Goal: Information Seeking & Learning: Find specific page/section

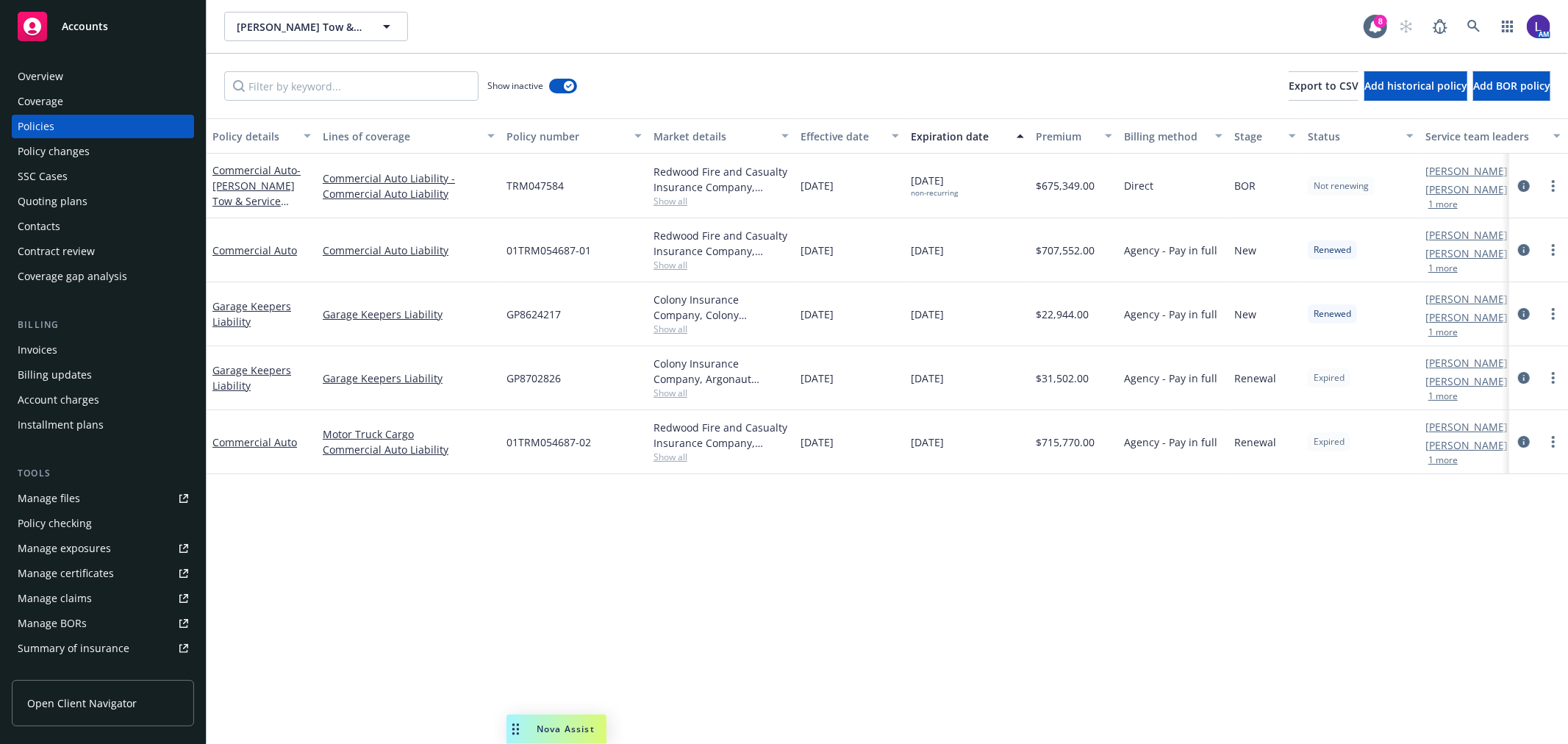
click at [30, 77] on div "Overview" at bounding box center [41, 77] width 46 height 24
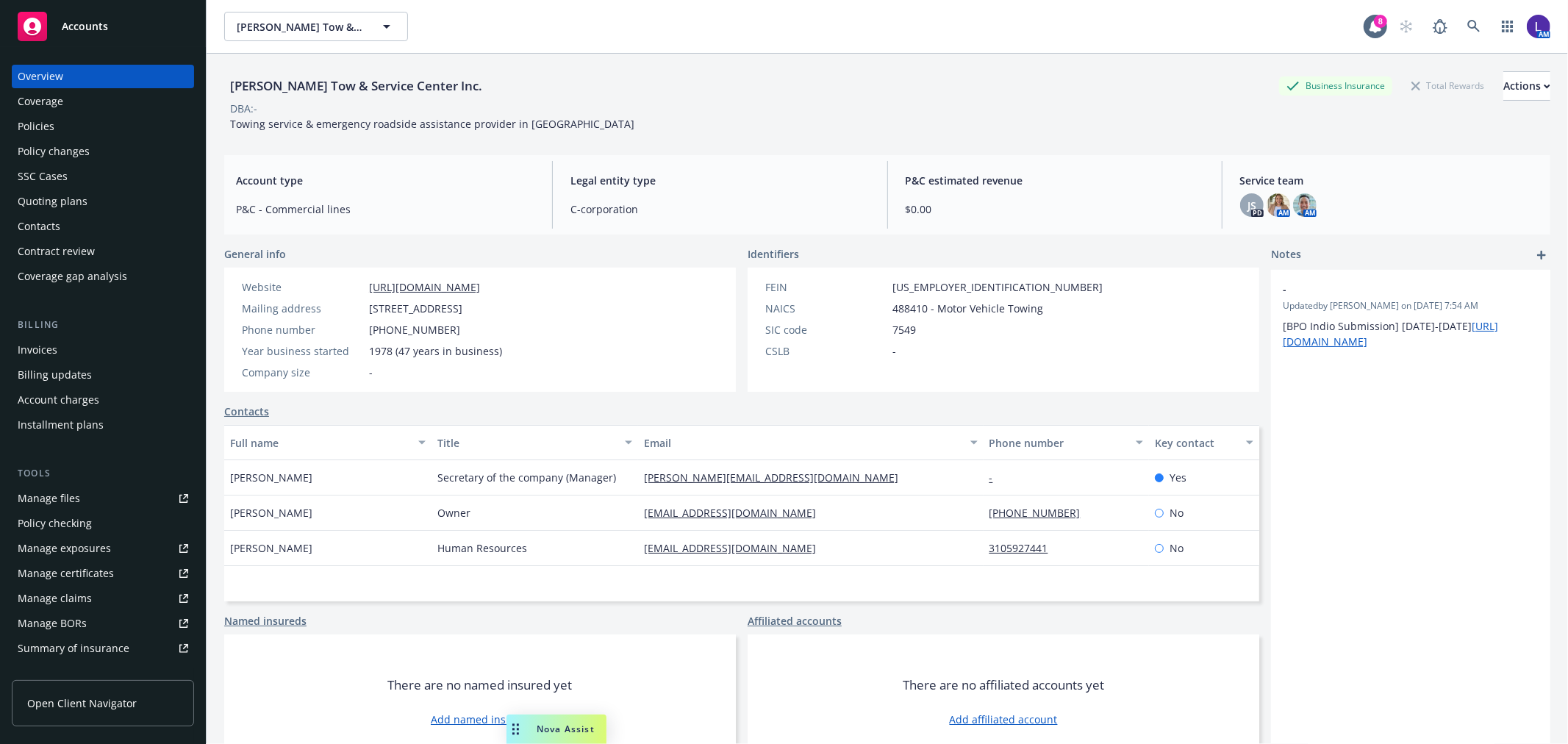
click at [35, 115] on div "Policies" at bounding box center [36, 127] width 37 height 24
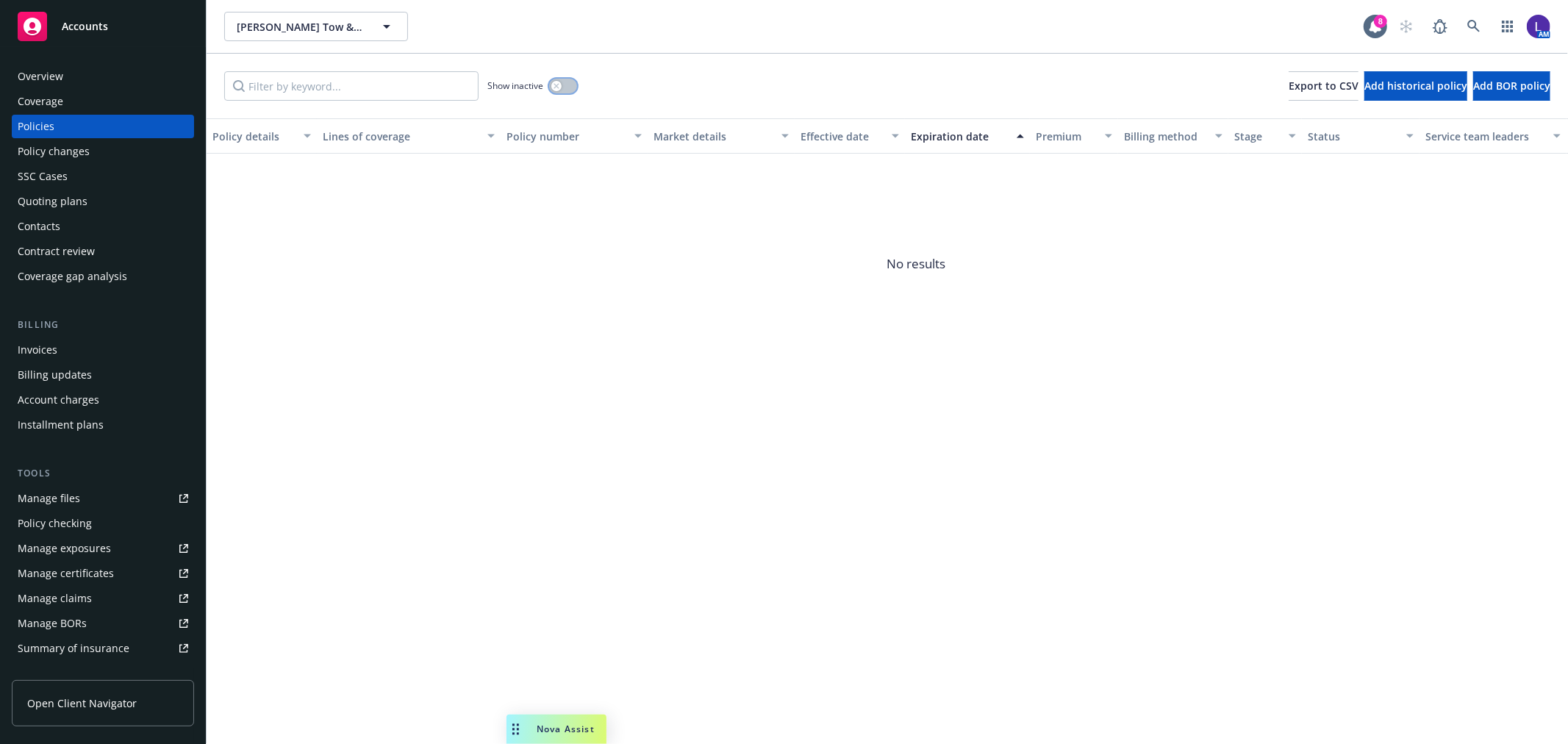
click at [560, 85] on div "button" at bounding box center [557, 86] width 10 height 10
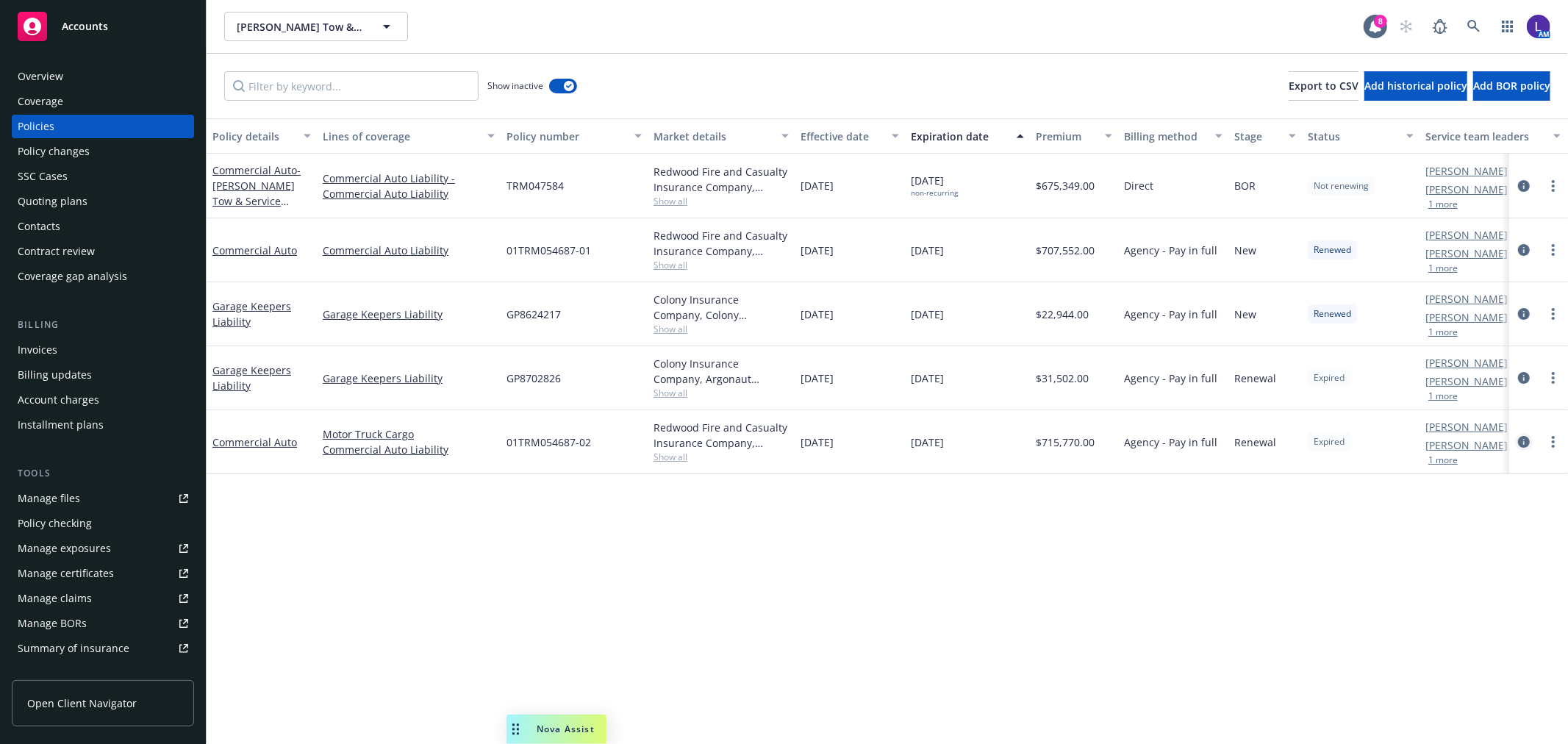
click at [1520, 443] on icon "circleInformation" at bounding box center [1524, 442] width 12 height 12
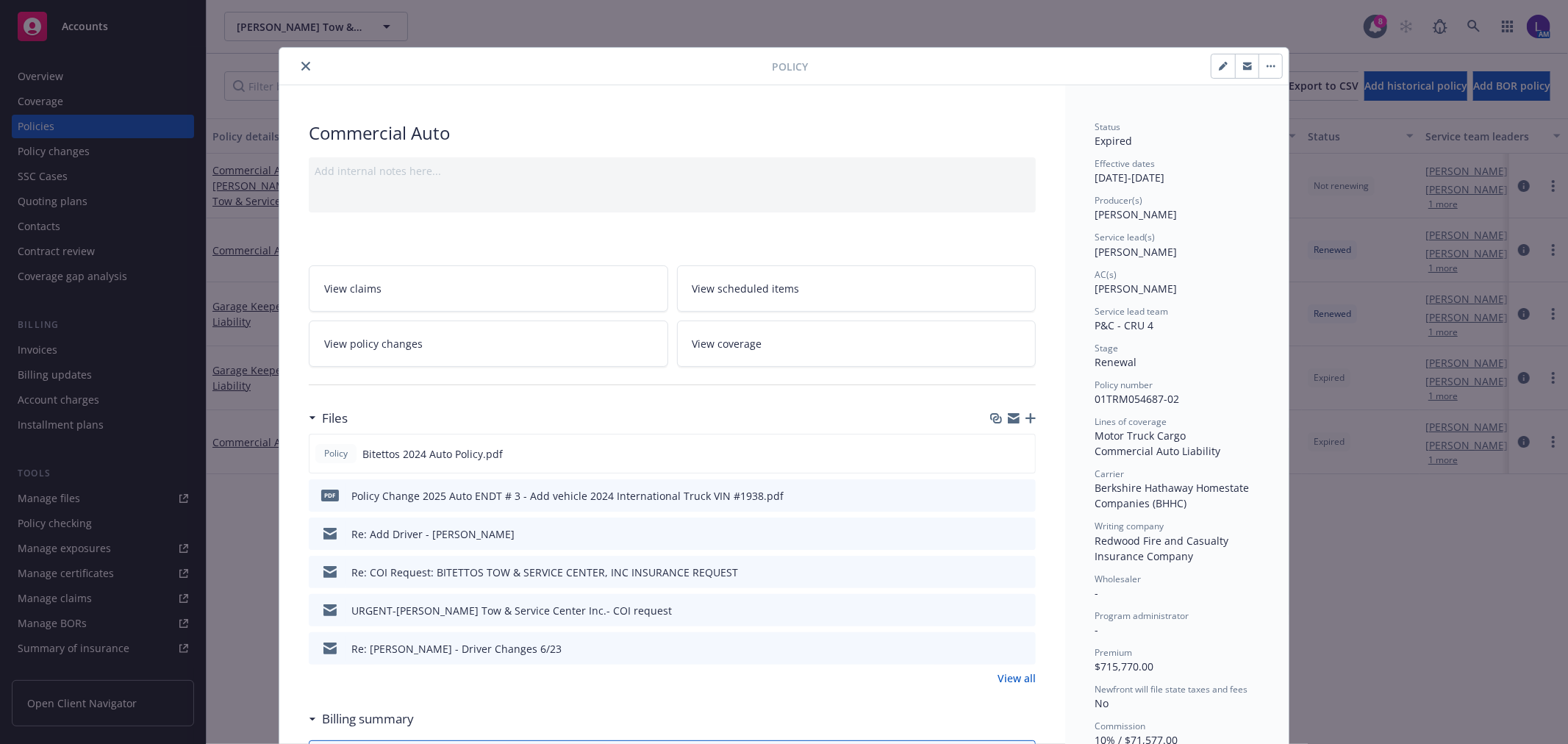
scroll to position [82, 0]
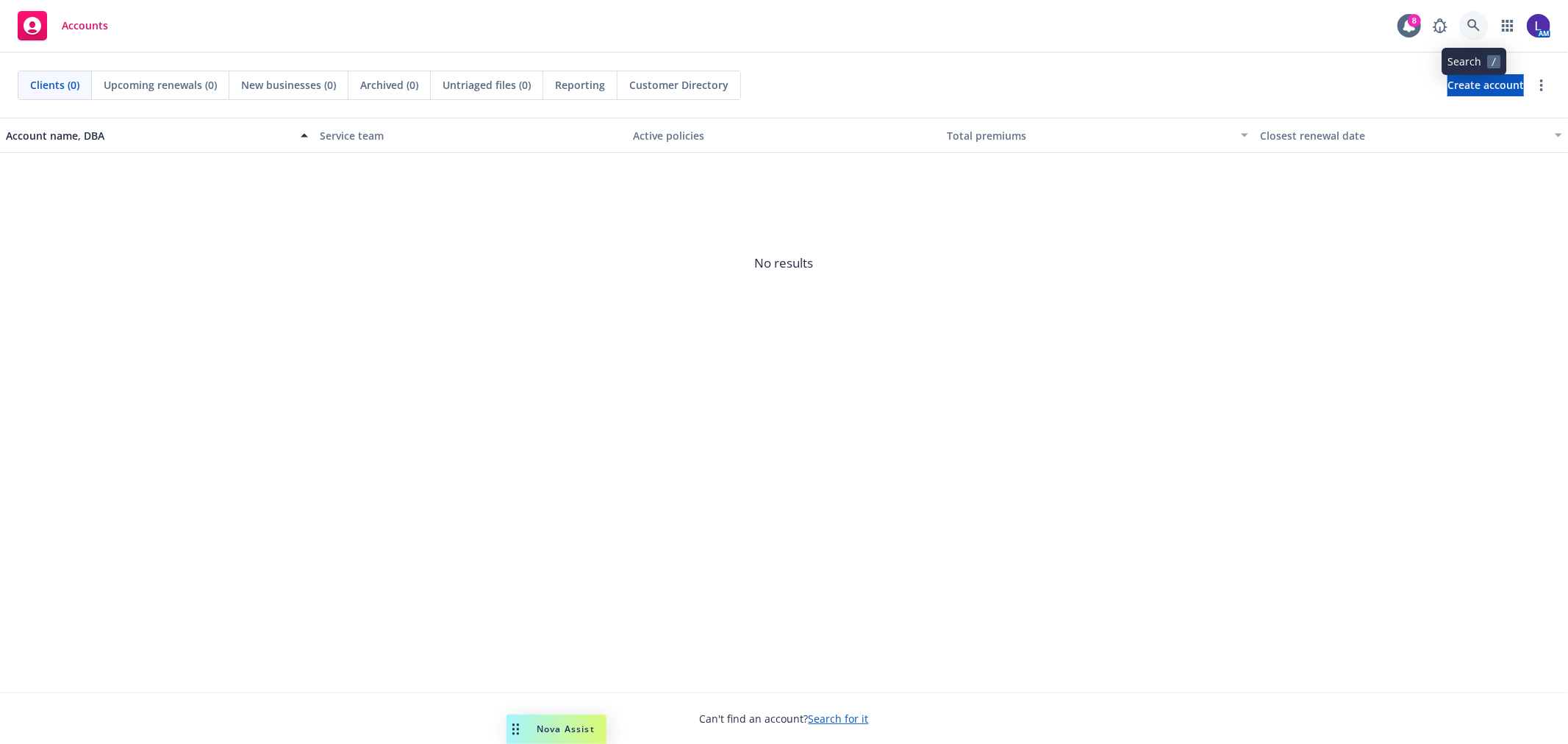
click at [1478, 25] on icon at bounding box center [1474, 26] width 14 height 14
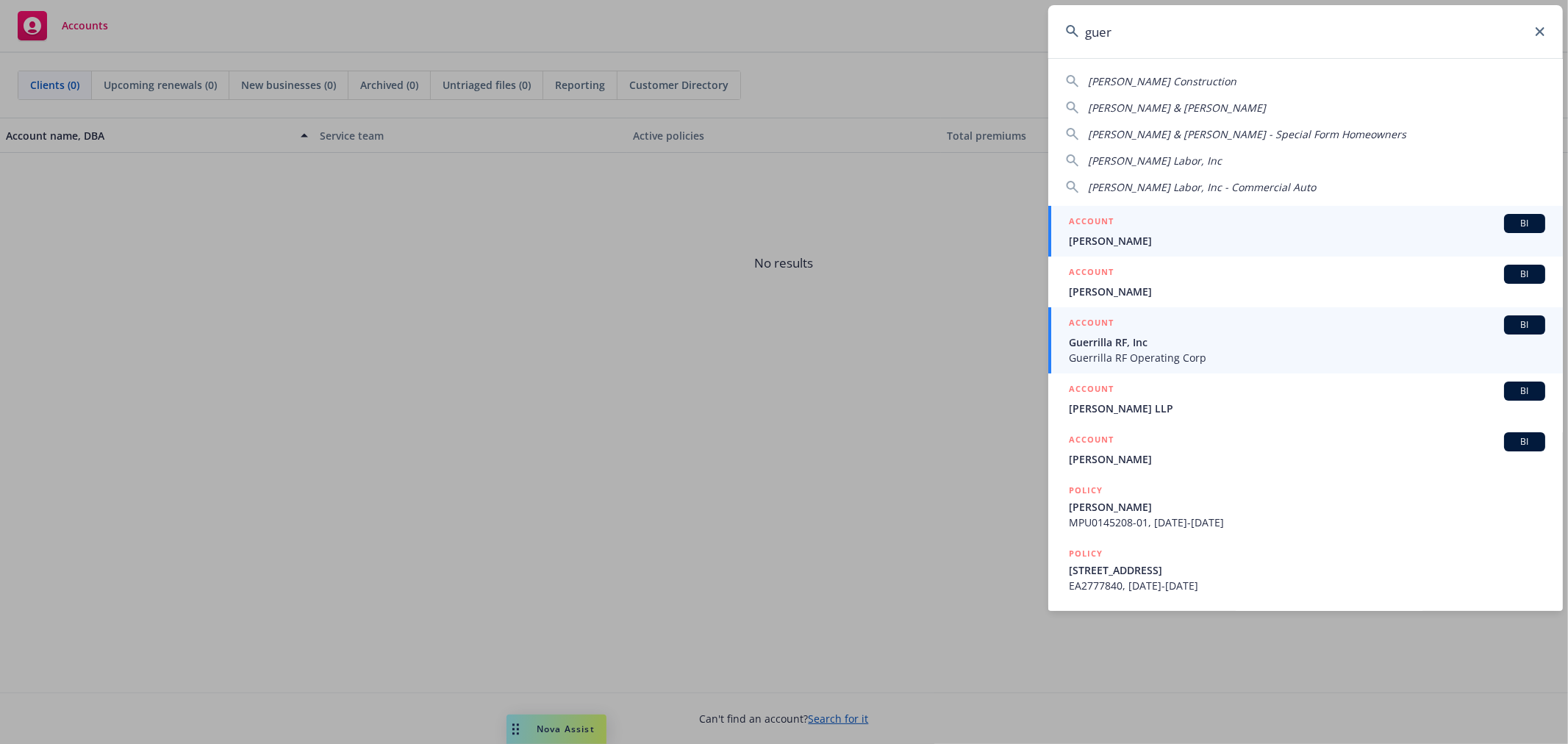
type input "guer"
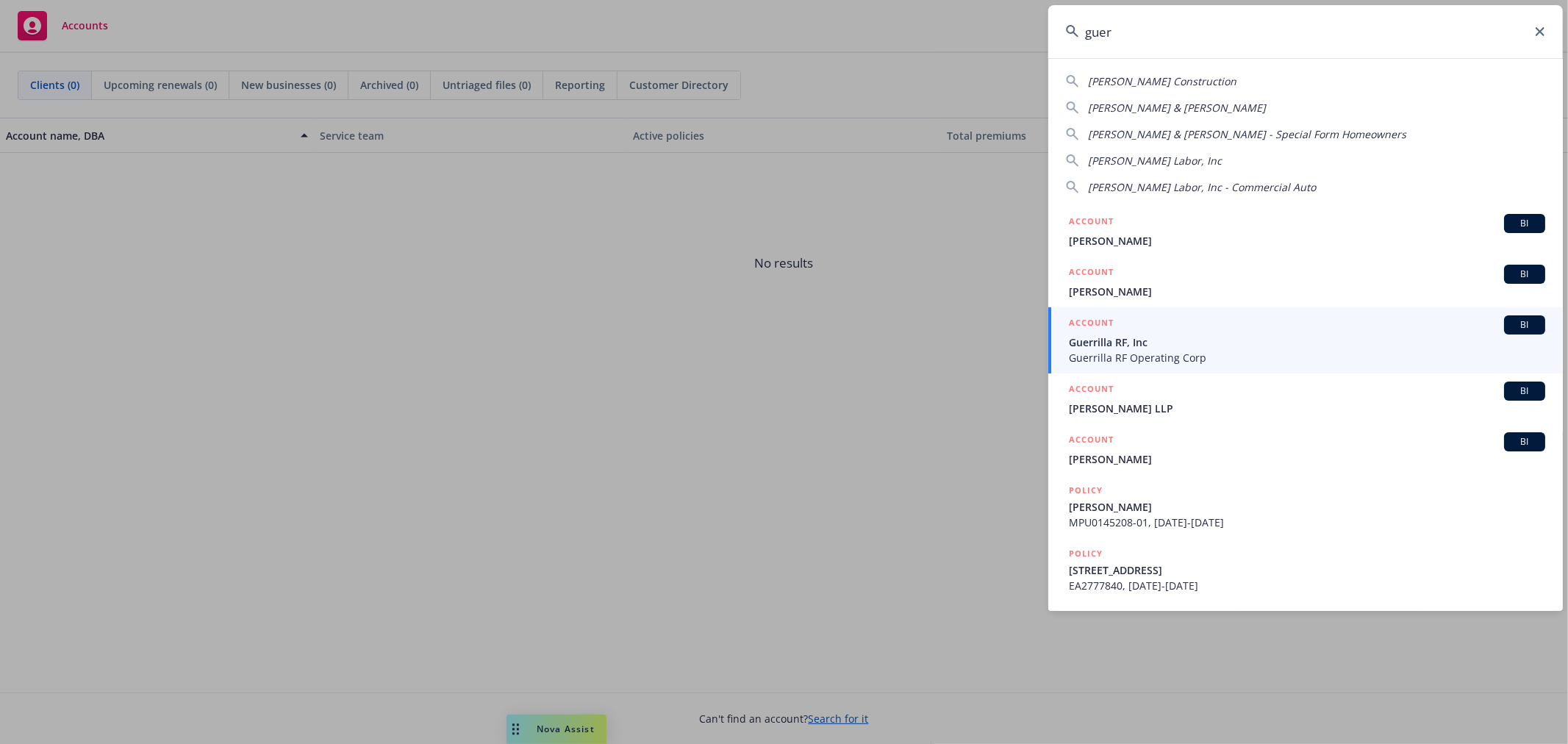
click at [1149, 350] on span "Guerrilla RF Operating Corp" at bounding box center [1308, 357] width 476 height 15
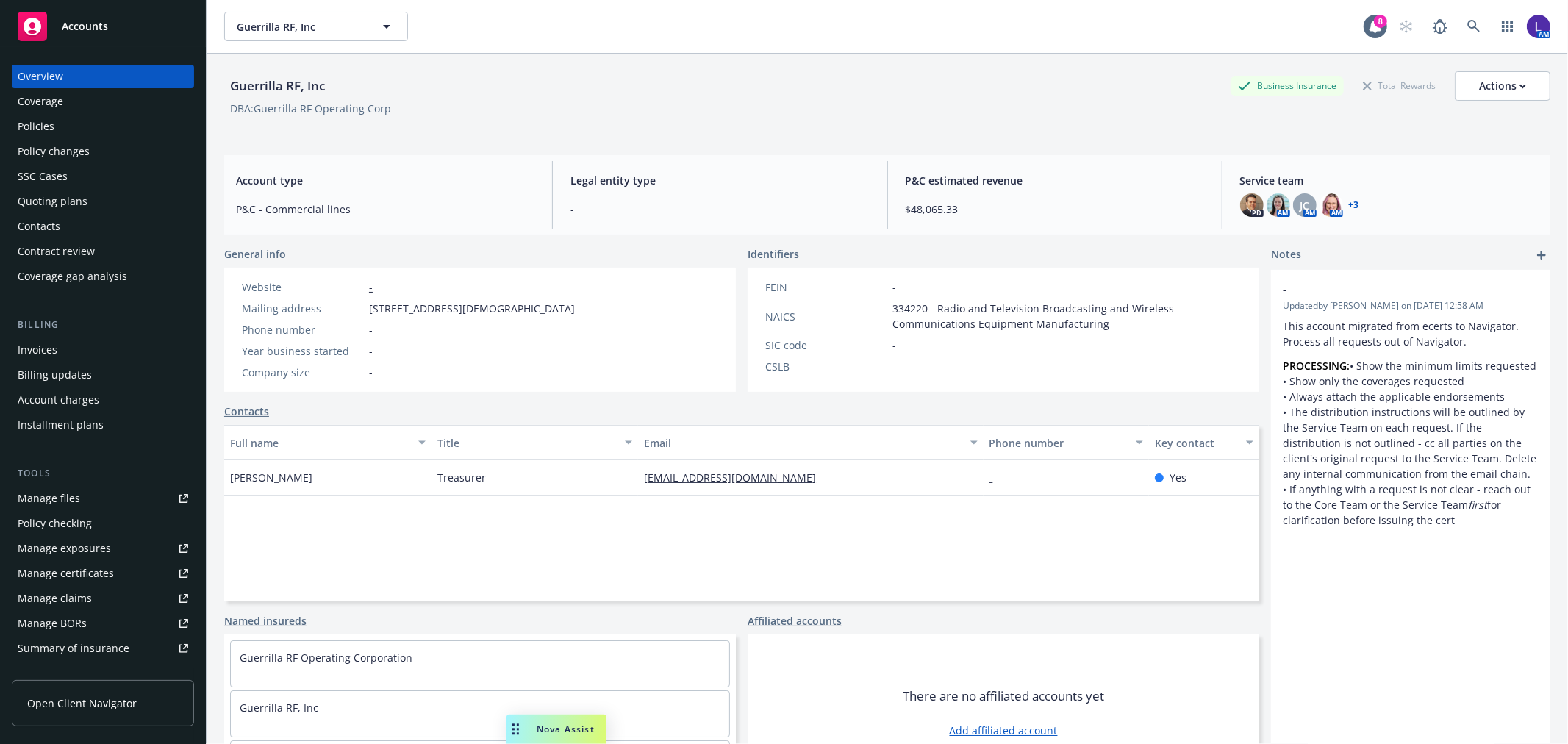
click at [31, 122] on div "Policies" at bounding box center [36, 127] width 37 height 24
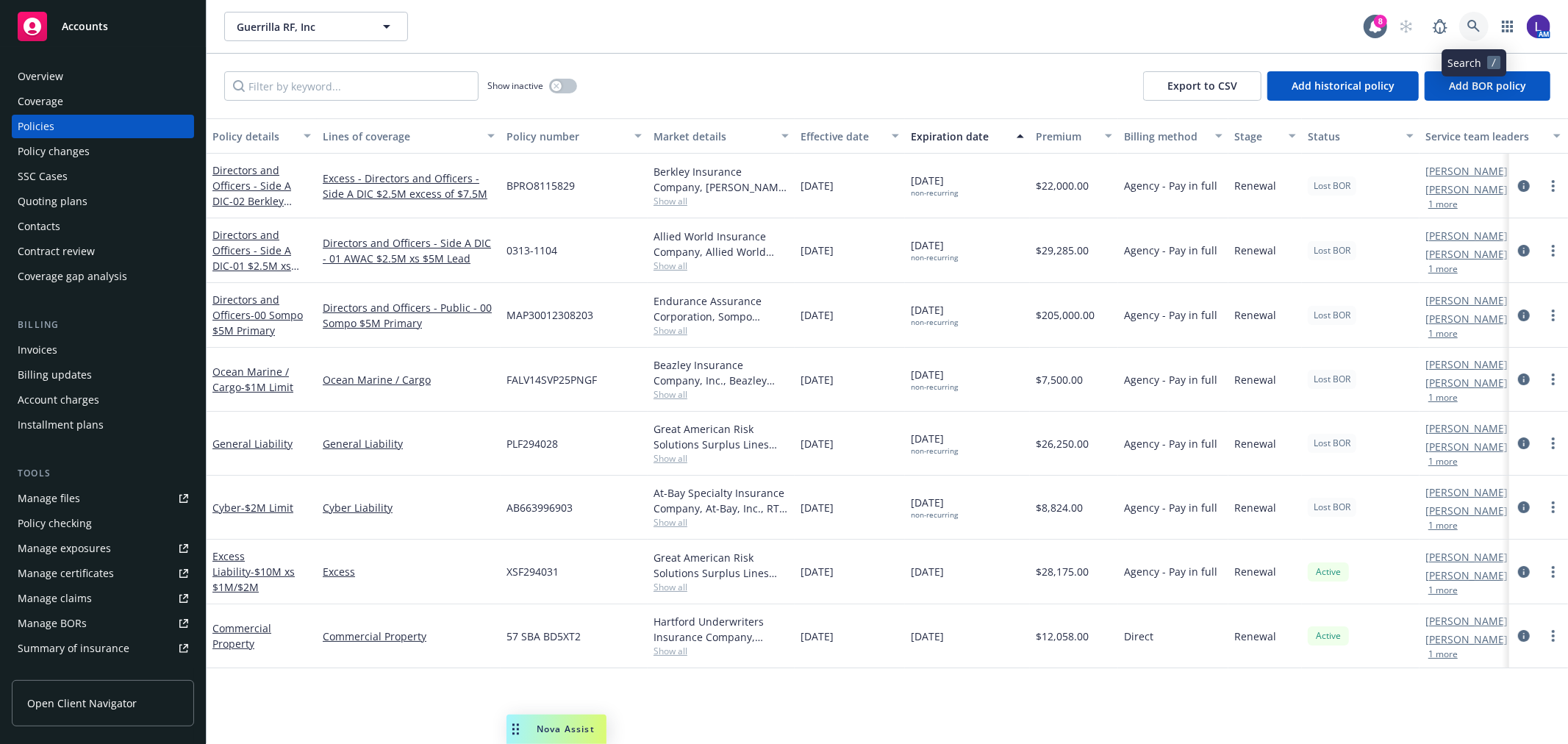
click at [1474, 19] on link at bounding box center [1474, 26] width 30 height 30
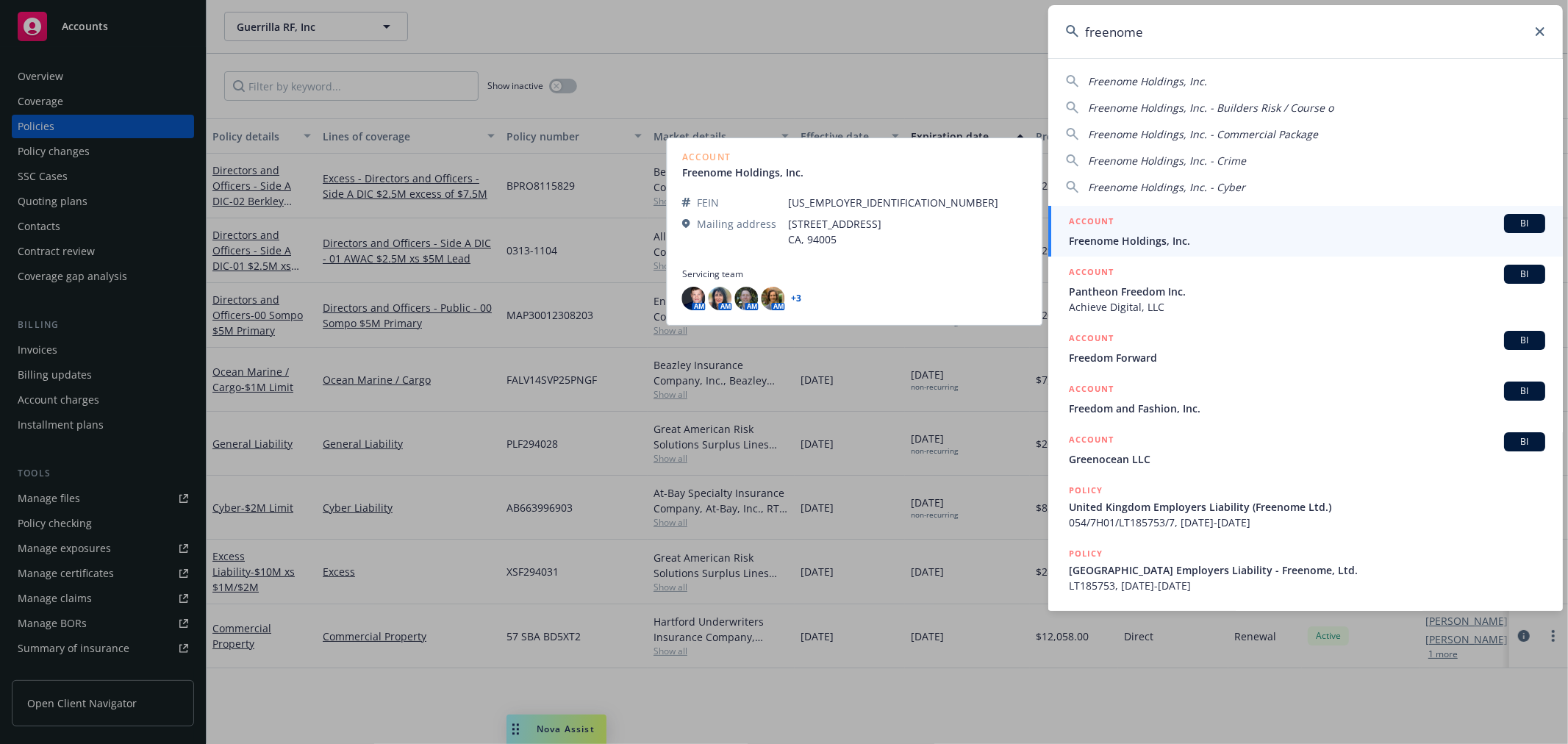
type input "freenome"
click at [1211, 218] on div "ACCOUNT BI" at bounding box center [1308, 223] width 476 height 19
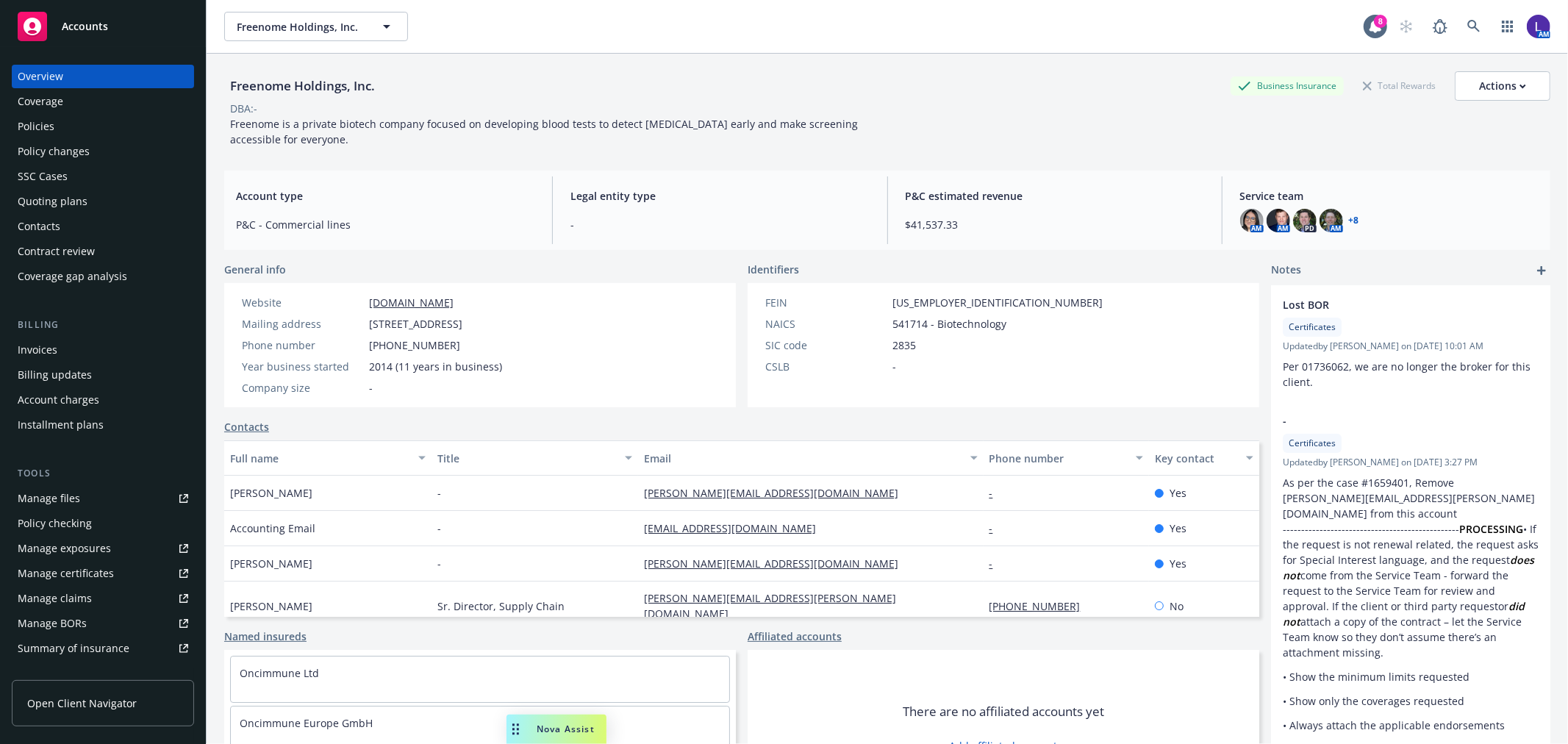
click at [59, 123] on div "Policies" at bounding box center [103, 127] width 171 height 24
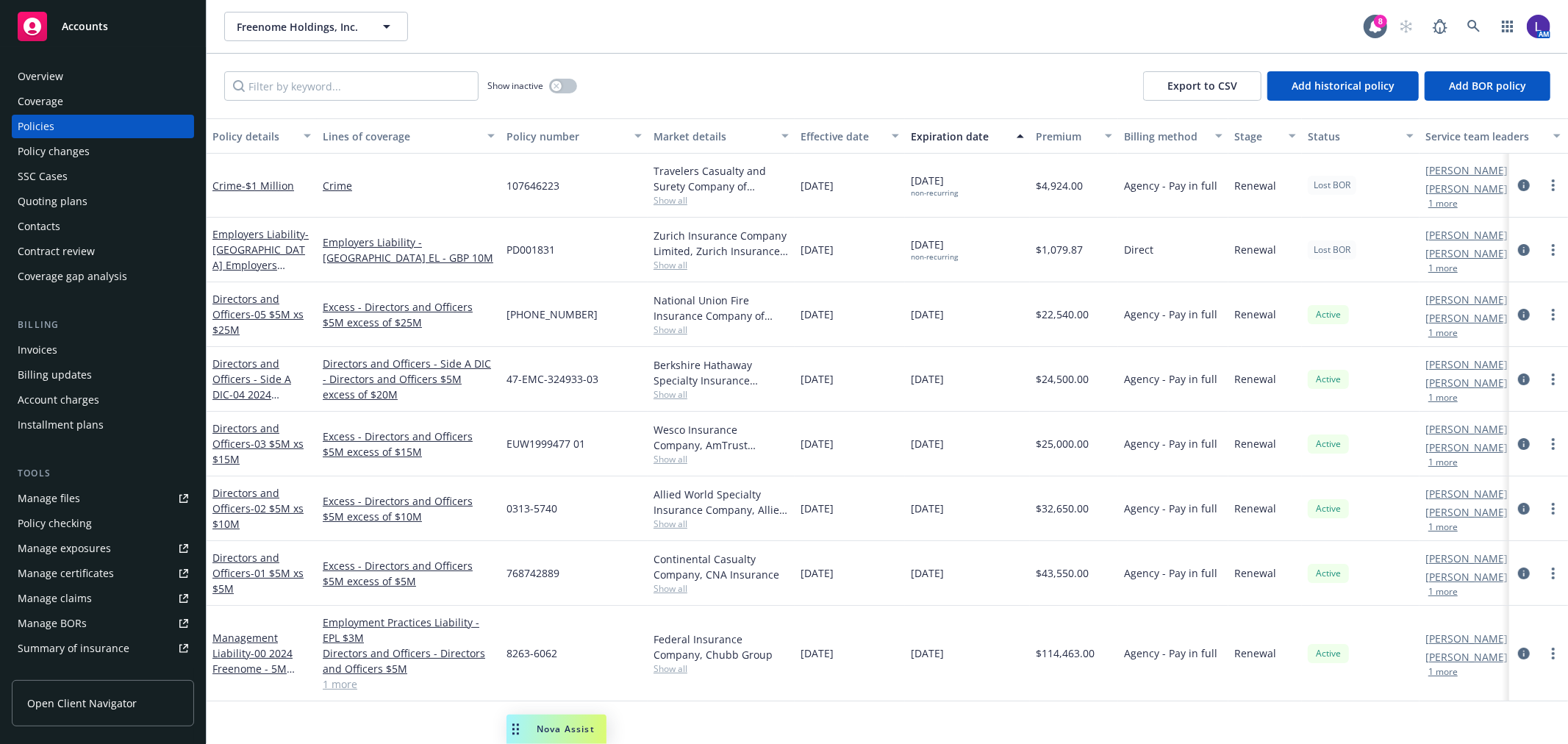
click at [1437, 394] on button "1 more" at bounding box center [1443, 398] width 30 height 8
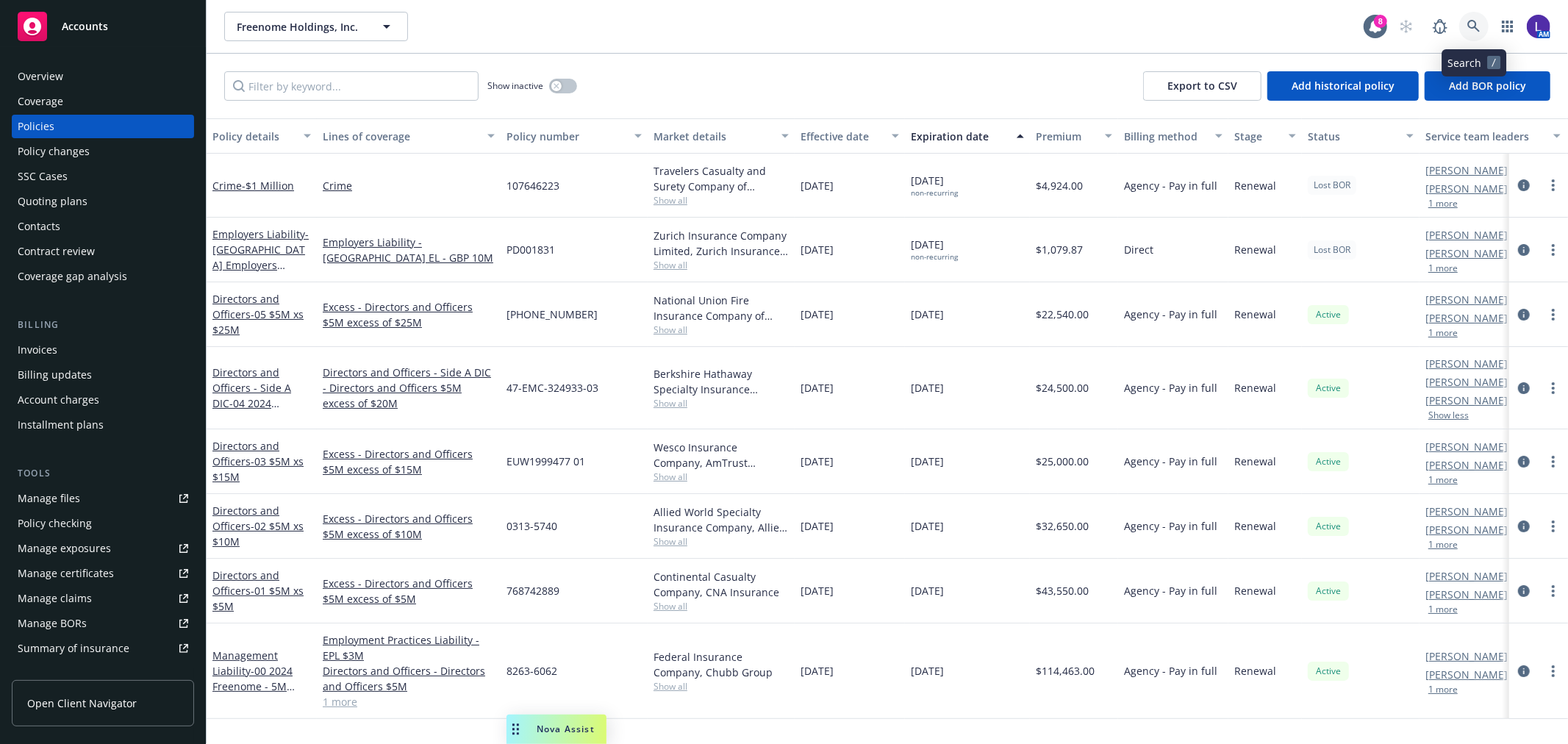
drag, startPoint x: 1483, startPoint y: 23, endPoint x: 1472, endPoint y: 25, distance: 11.2
click at [1472, 25] on link at bounding box center [1474, 26] width 30 height 30
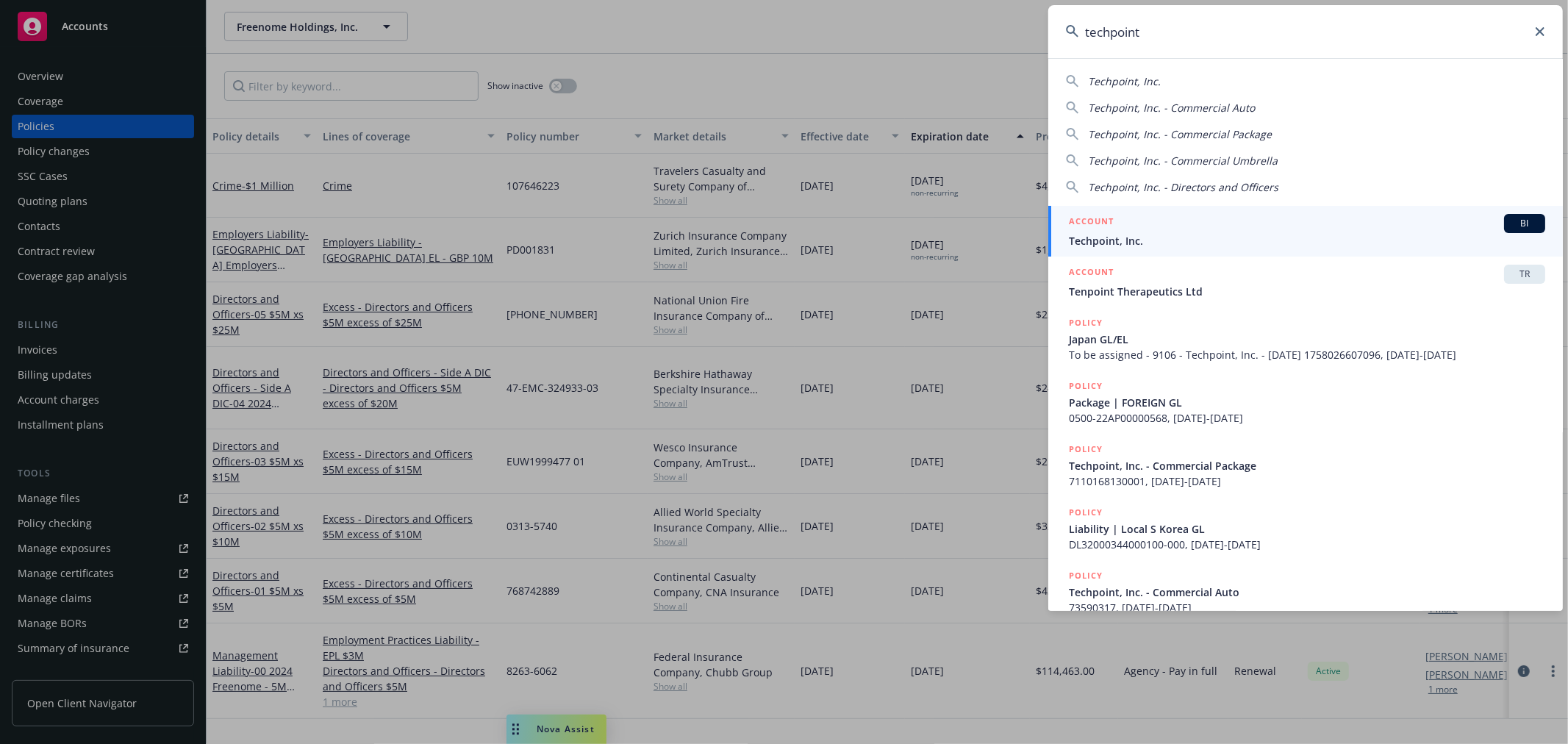
type input "techpoint"
click at [1125, 228] on div "ACCOUNT BI" at bounding box center [1308, 223] width 476 height 19
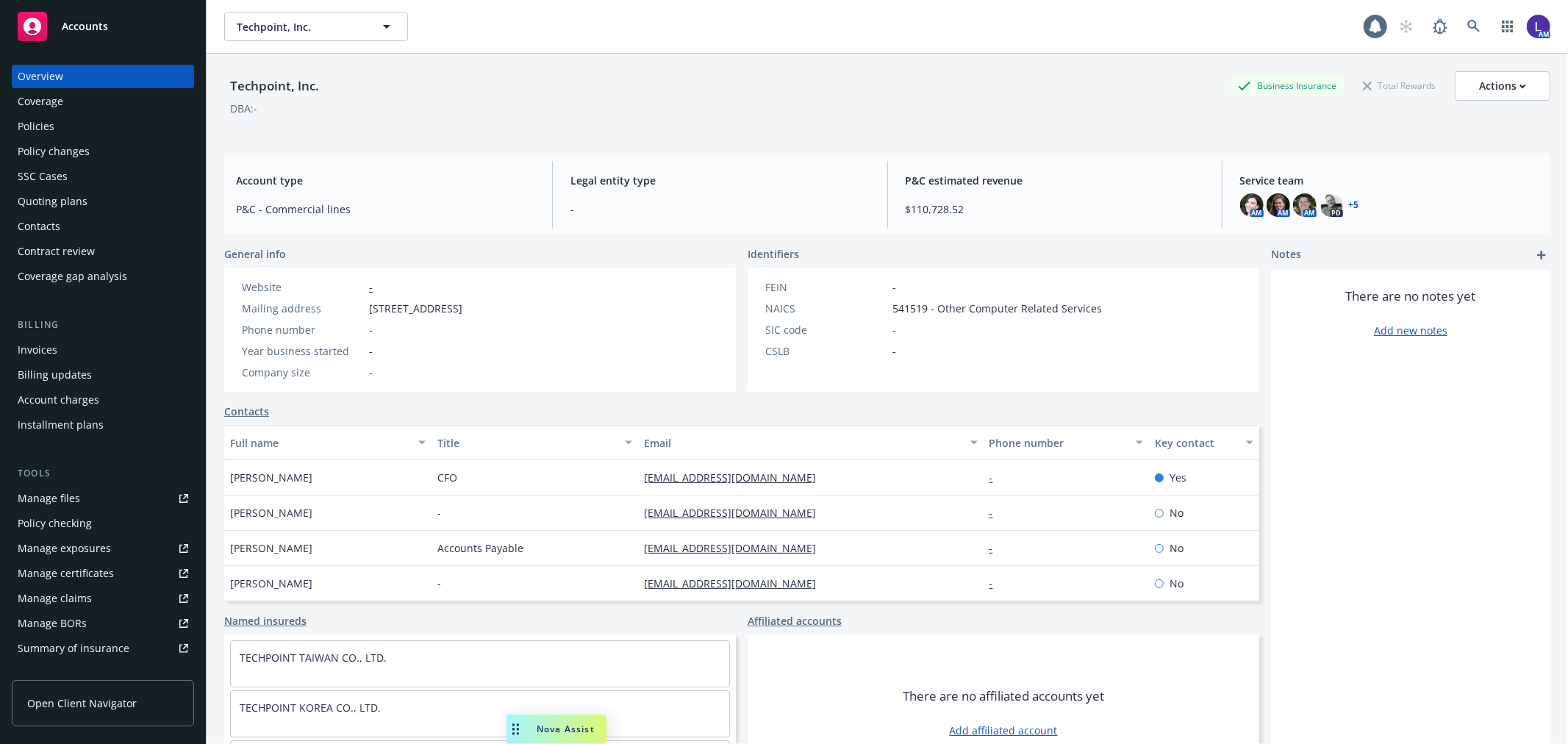
click at [50, 121] on div "Policies" at bounding box center [36, 127] width 37 height 24
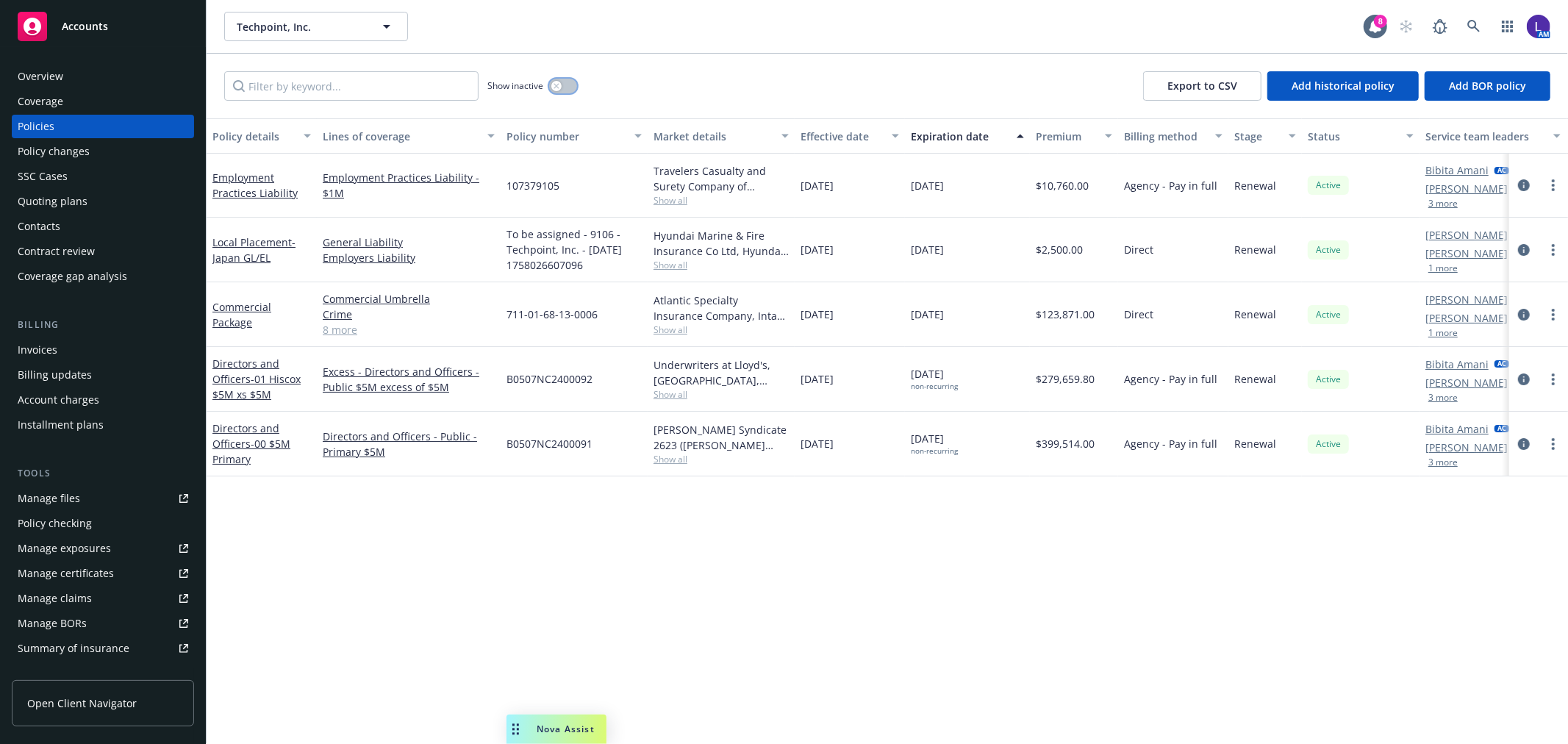
click at [557, 85] on icon "button" at bounding box center [556, 85] width 5 height 5
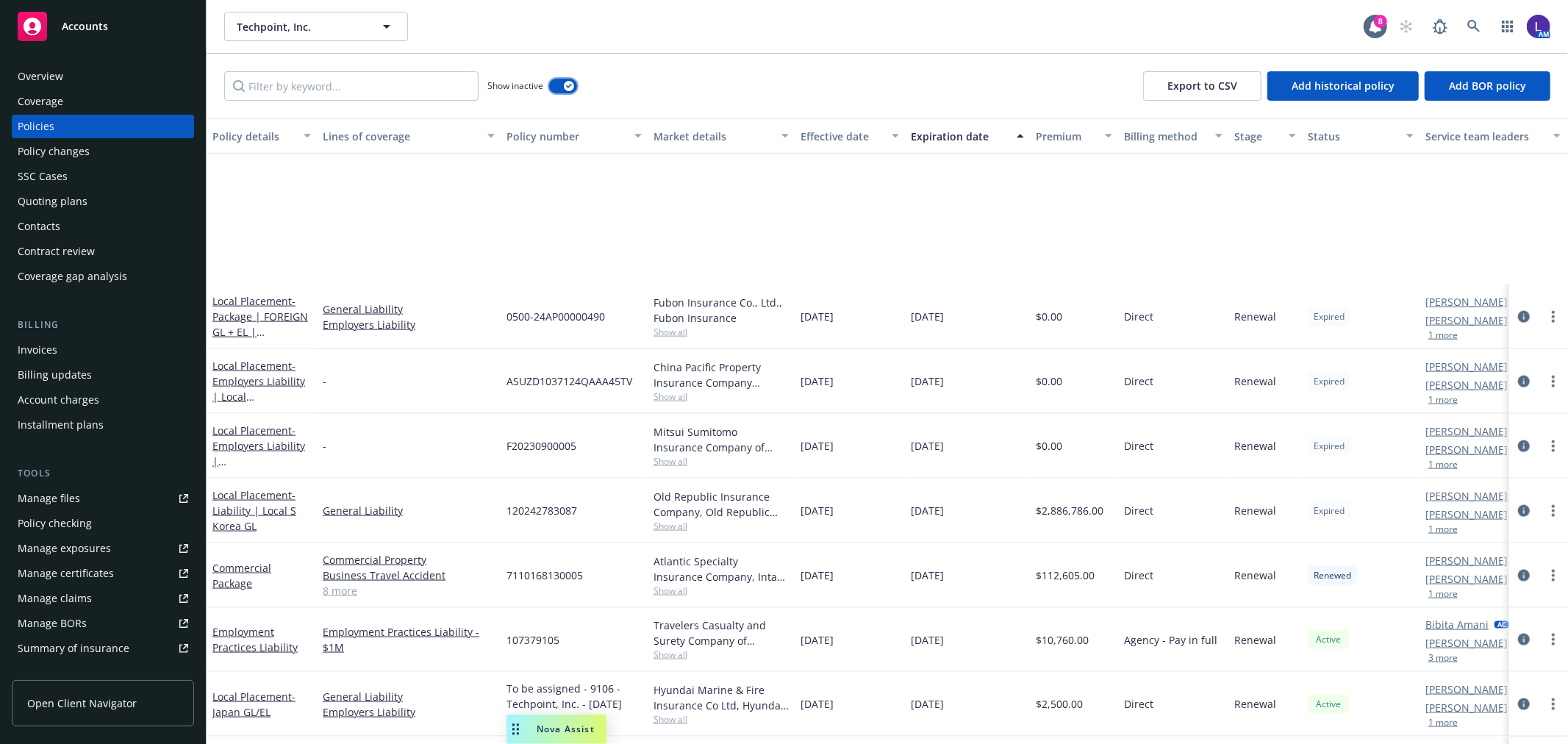
scroll to position [1833, 0]
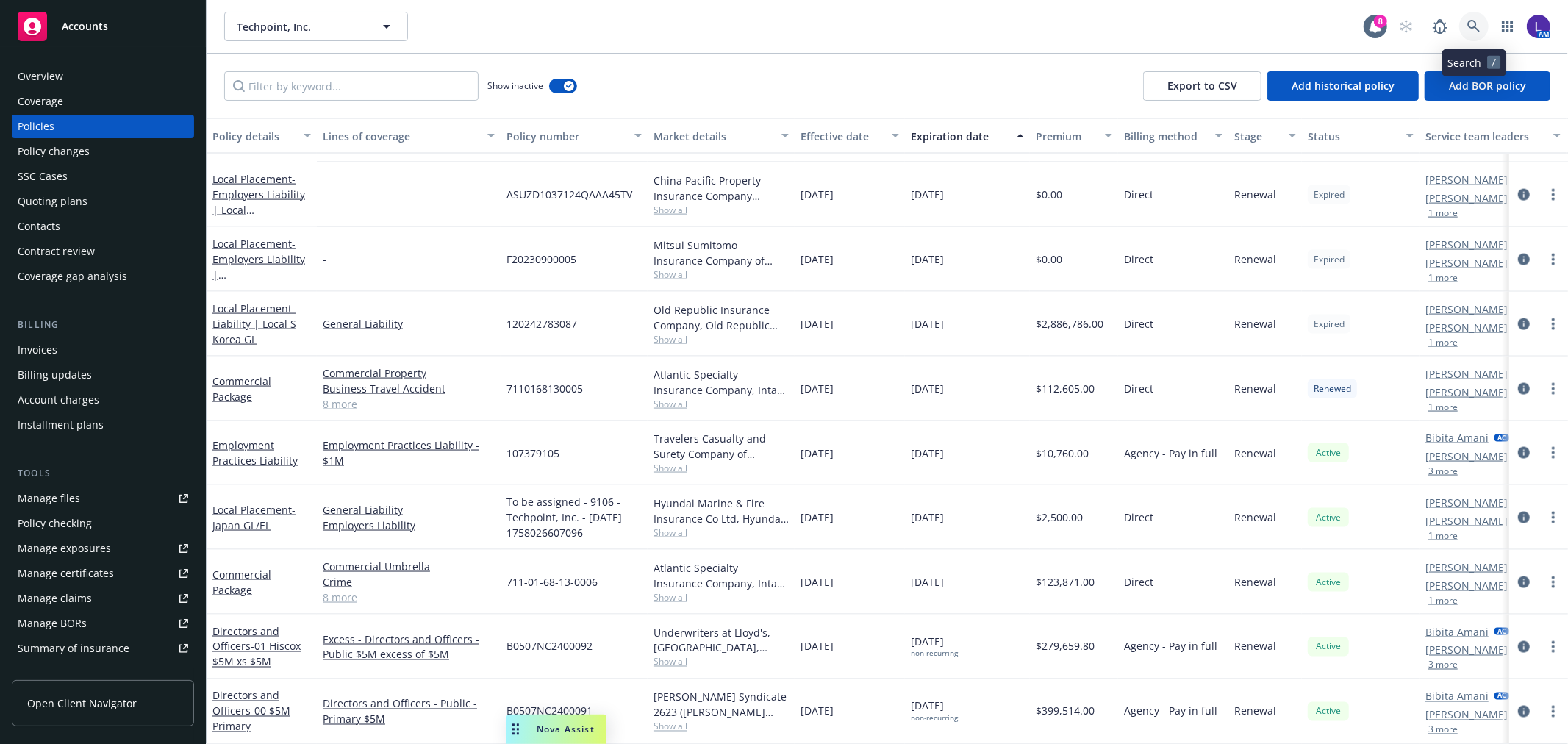
click at [1480, 22] on icon at bounding box center [1474, 26] width 14 height 14
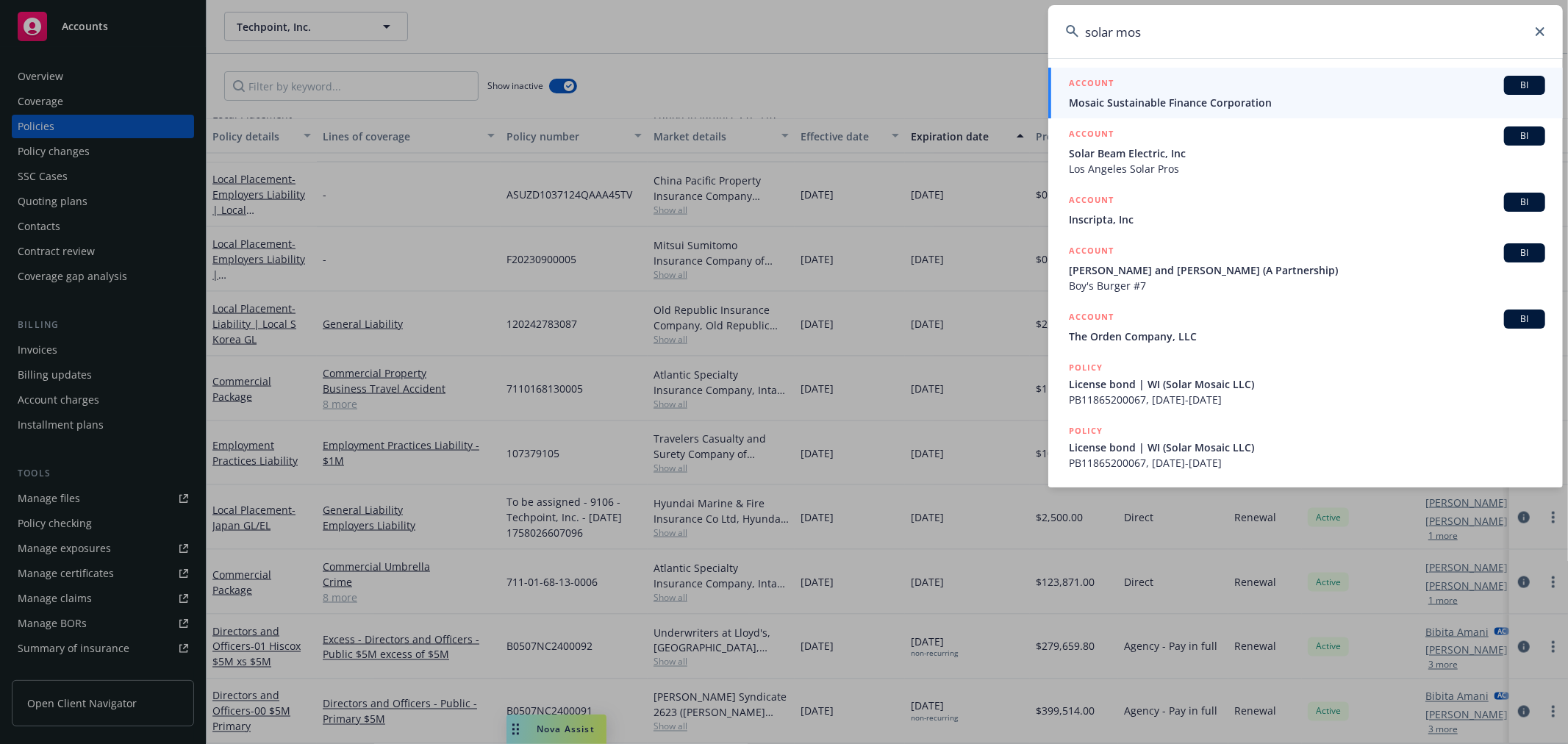
type input "solar mos"
